Goal: Transaction & Acquisition: Subscribe to service/newsletter

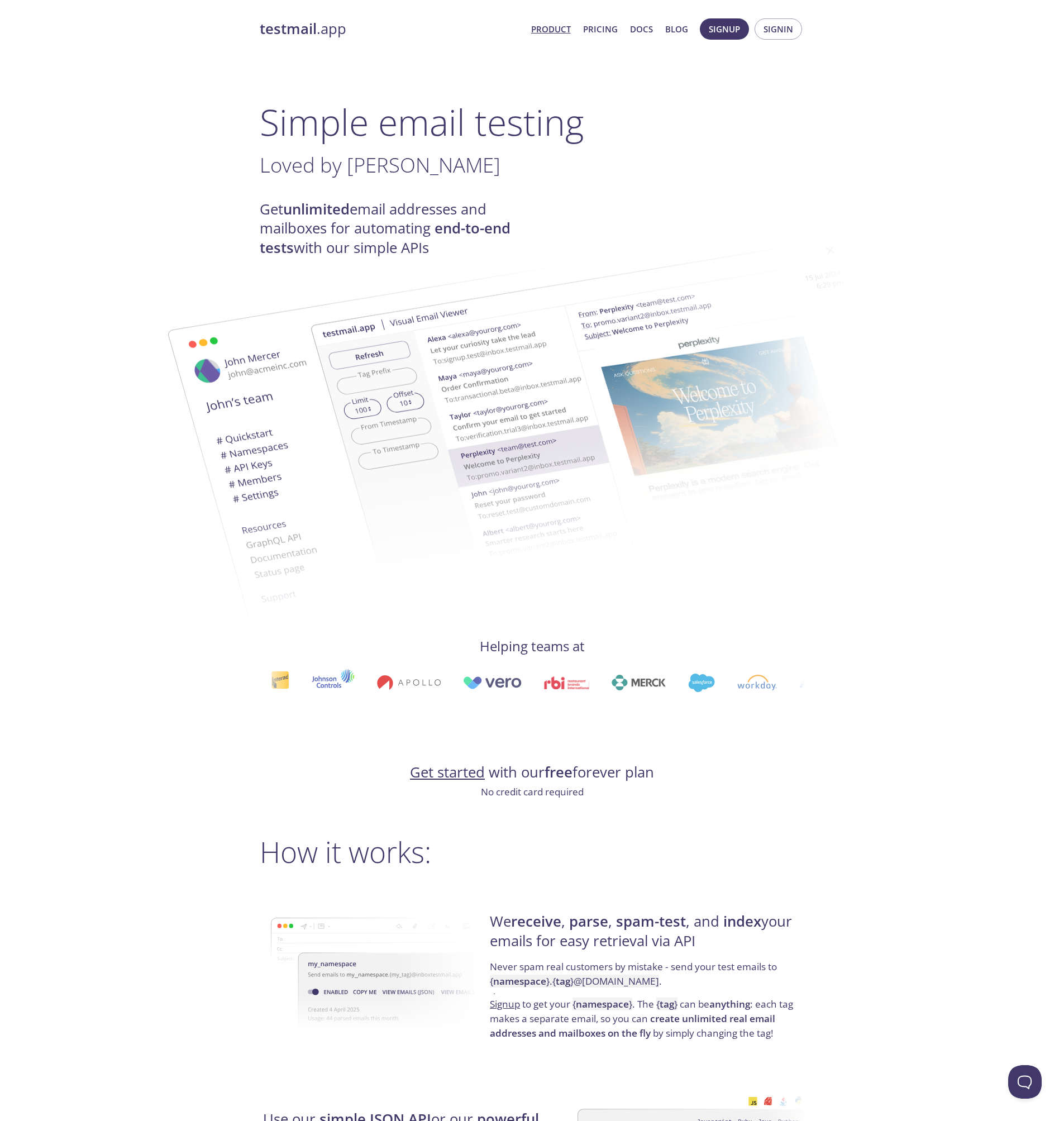
click at [745, 165] on h3 "Loved by [PERSON_NAME] ." at bounding box center [532, 165] width 545 height 25
click at [601, 28] on link "Pricing" at bounding box center [600, 30] width 35 height 15
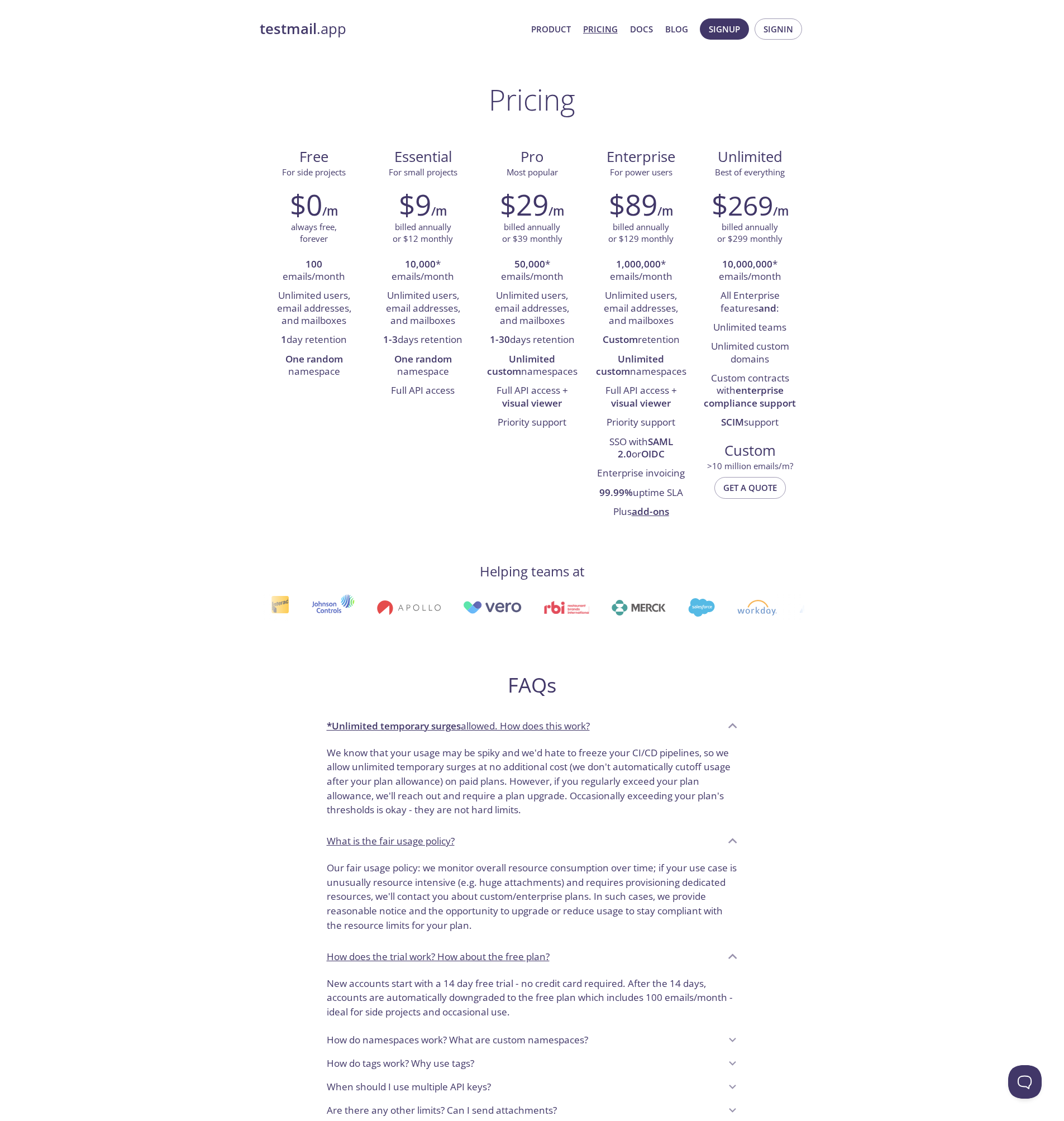
drag, startPoint x: 444, startPoint y: 194, endPoint x: 1042, endPoint y: 491, distance: 667.7
click at [989, 459] on div "testmail .app Product Pricing Docs Blog Signup Signin Pricing Free For side pro…" at bounding box center [532, 732] width 1064 height 1442
click at [1049, 492] on div "testmail .app Product Pricing Docs Blog Signup Signin Pricing Free For side pro…" at bounding box center [532, 732] width 1064 height 1442
drag, startPoint x: 282, startPoint y: 335, endPoint x: 354, endPoint y: 337, distance: 72.0
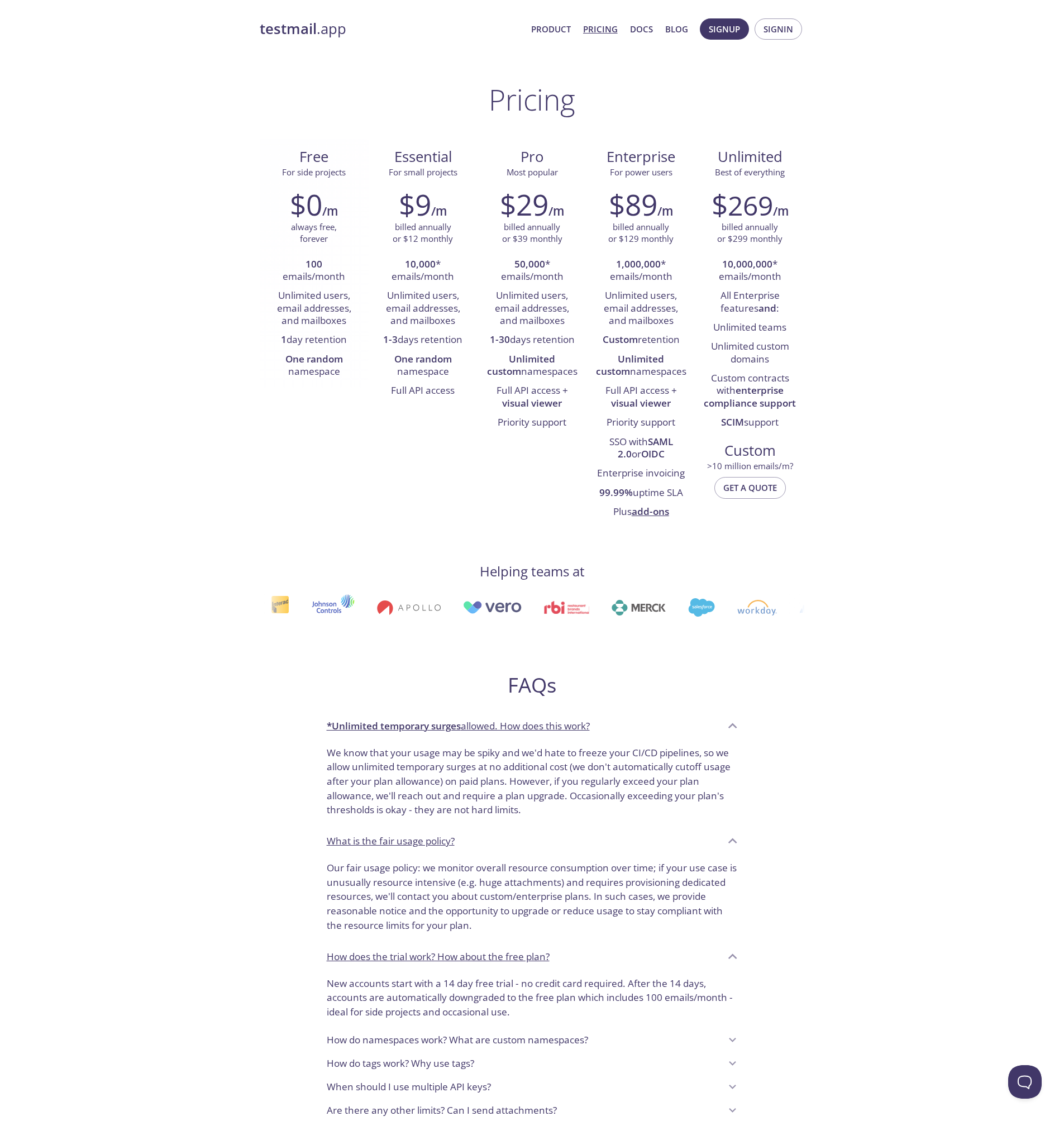
click at [354, 337] on li "1 day retention" at bounding box center [314, 339] width 92 height 19
click at [332, 362] on strong "One random" at bounding box center [314, 359] width 58 height 13
click at [319, 374] on li "One random namespace" at bounding box center [314, 366] width 92 height 32
drag, startPoint x: 392, startPoint y: 341, endPoint x: 452, endPoint y: 335, distance: 60.3
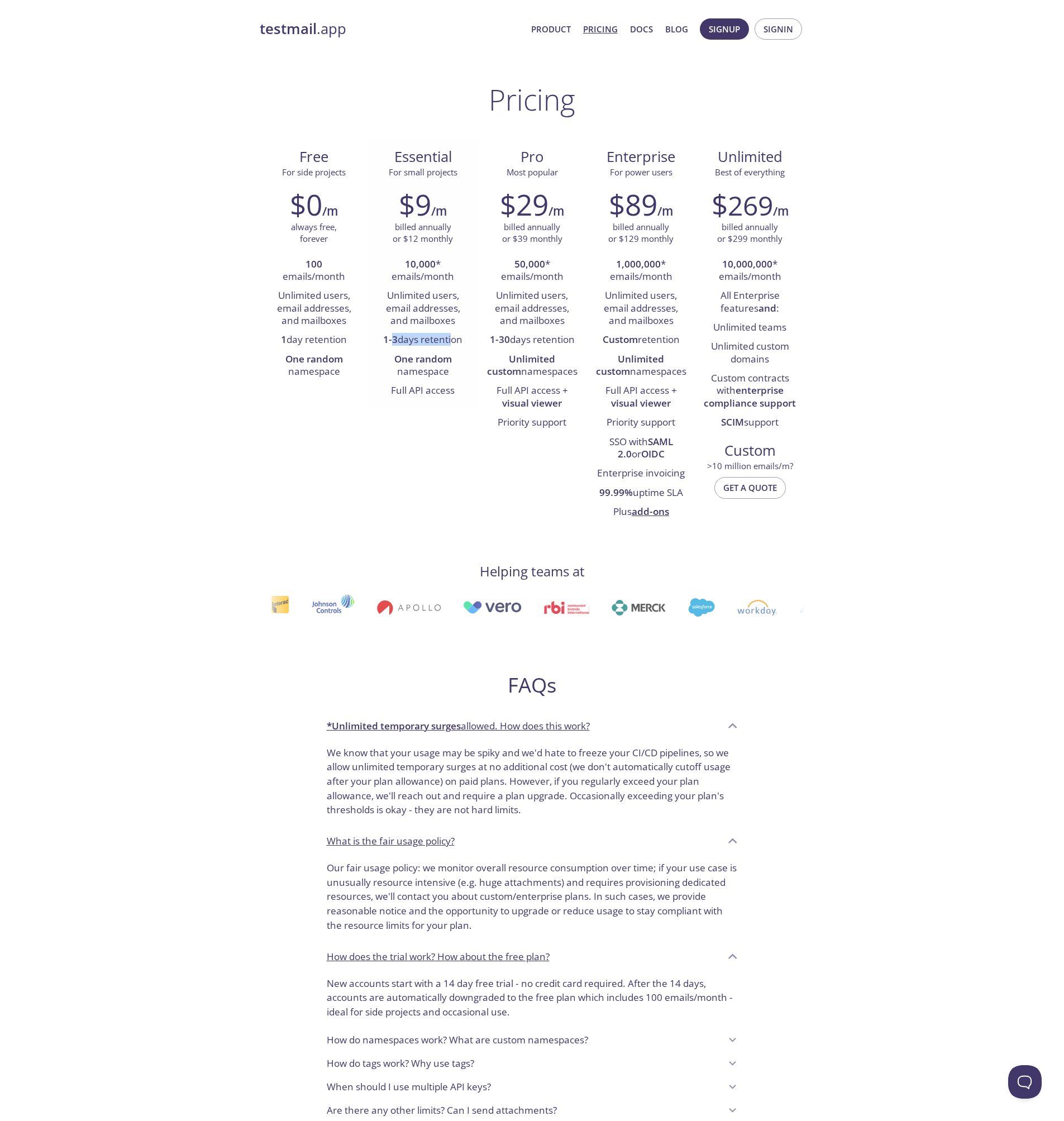
click at [451, 335] on li "1-3 days retention" at bounding box center [423, 339] width 92 height 19
click at [459, 335] on li "1-3 days retention" at bounding box center [423, 339] width 92 height 19
click at [449, 346] on li "1-3 days retention" at bounding box center [423, 339] width 92 height 19
click at [440, 355] on strong "One random" at bounding box center [423, 359] width 58 height 13
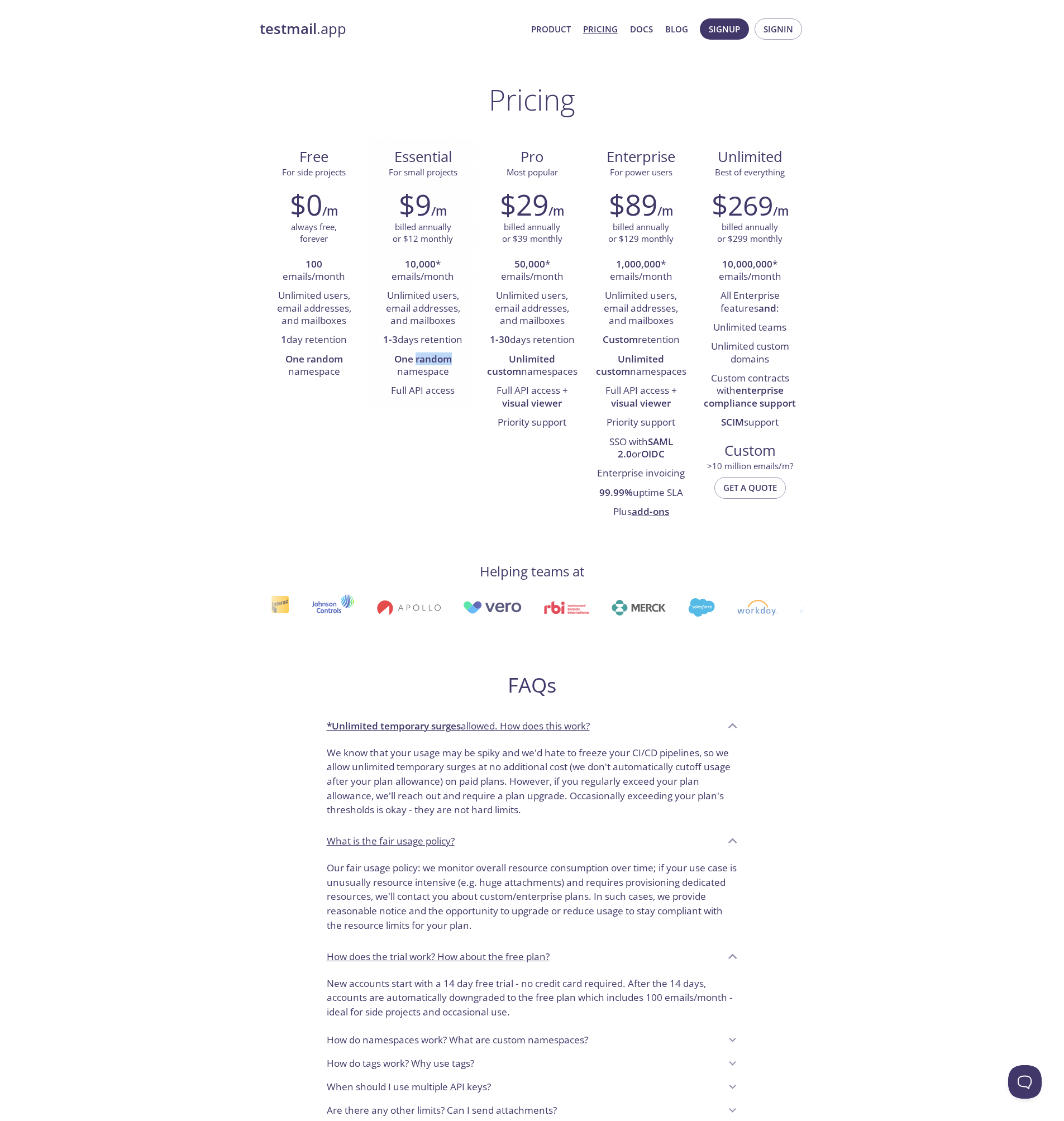
click at [440, 355] on strong "One random" at bounding box center [423, 359] width 58 height 13
click at [415, 383] on li "Full API access" at bounding box center [423, 390] width 92 height 19
click at [437, 385] on li "Full API access" at bounding box center [423, 390] width 92 height 19
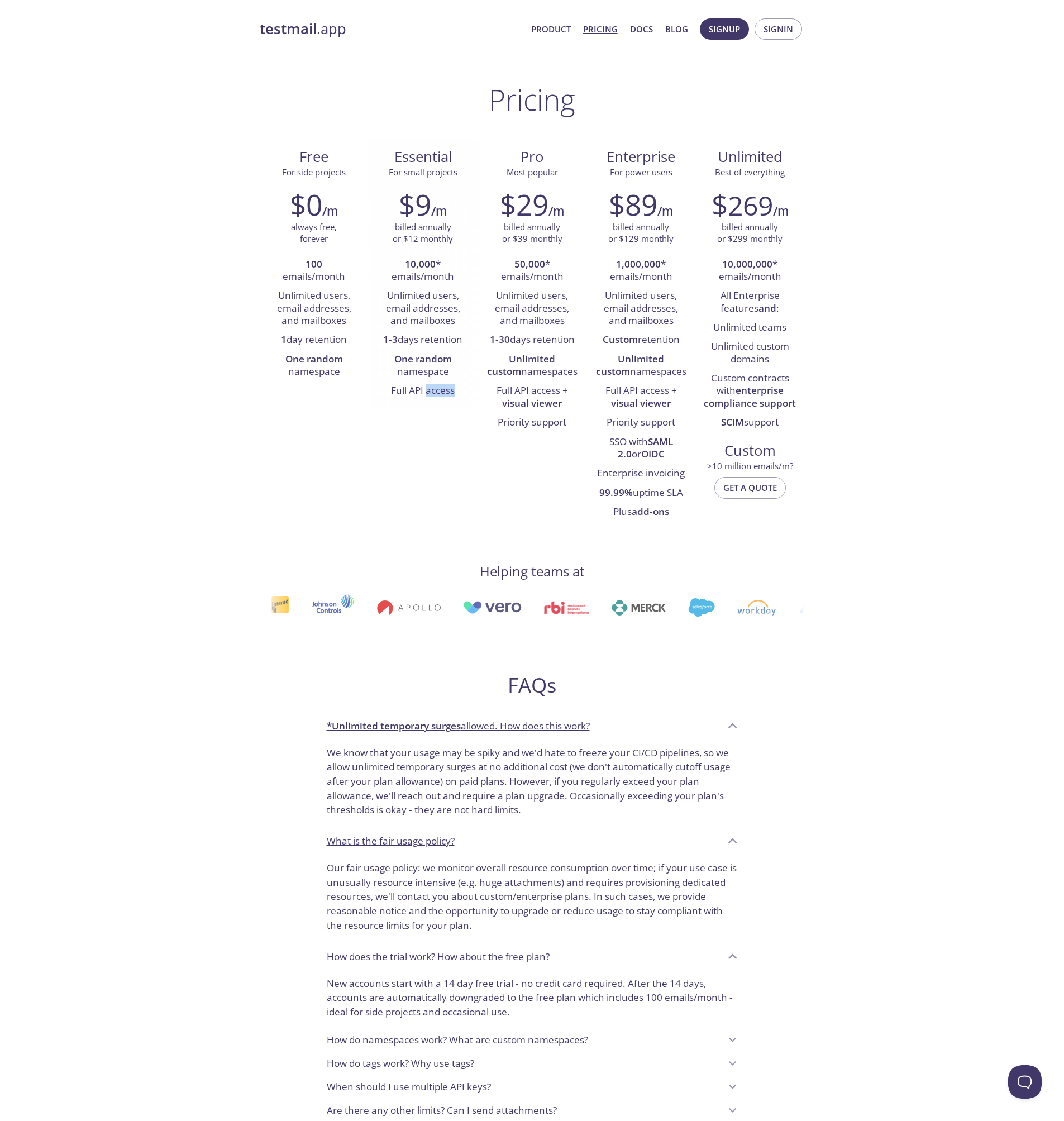
click at [437, 385] on li "Full API access" at bounding box center [423, 390] width 92 height 19
click at [418, 385] on li "Full API access" at bounding box center [423, 390] width 92 height 19
drag, startPoint x: 735, startPoint y: 160, endPoint x: 794, endPoint y: 242, distance: 101.0
click at [785, 239] on div "Unlimited Best of everything $ 269 /m billed annually or $299 monthly 10,000,00…" at bounding box center [749, 289] width 109 height 301
click at [808, 243] on div "testmail .app Product Pricing Docs Blog Signup Signin Pricing Free For side pro…" at bounding box center [532, 732] width 572 height 1442
